Goal: Entertainment & Leisure: Consume media (video, audio)

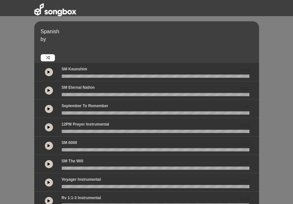
click at [49, 73] on icon at bounding box center [48, 71] width 3 height 3
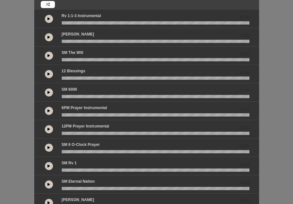
scroll to position [65, 0]
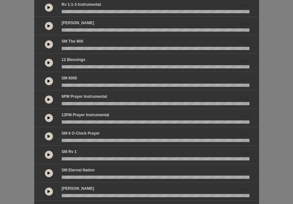
click at [47, 81] on icon at bounding box center [48, 80] width 3 height 3
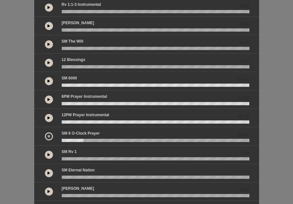
click at [49, 135] on icon at bounding box center [49, 136] width 2 height 3
click at [48, 140] on button at bounding box center [49, 136] width 8 height 8
click at [50, 137] on button at bounding box center [49, 136] width 8 height 8
